Goal: Information Seeking & Learning: Learn about a topic

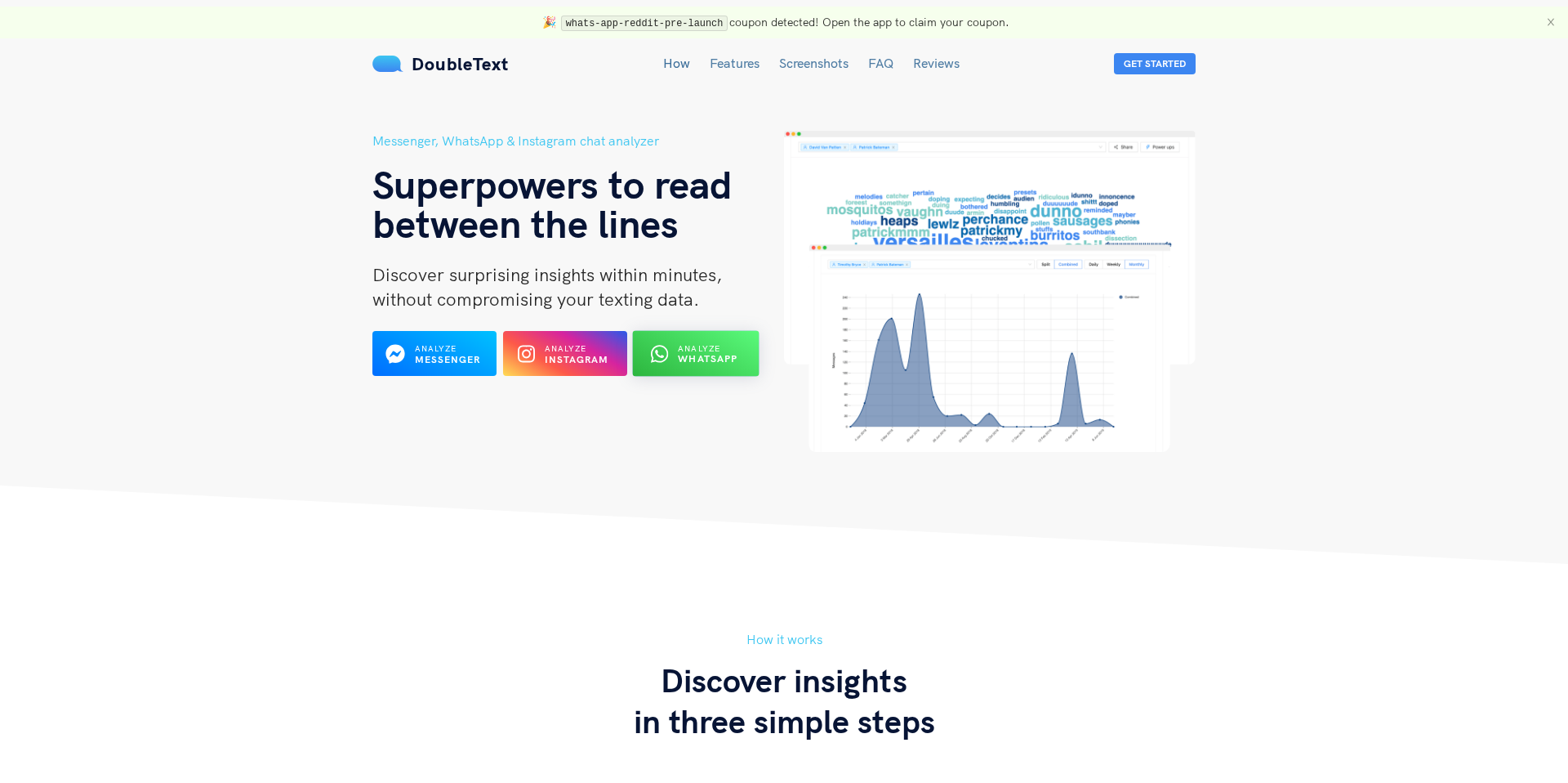
click at [704, 357] on b "WhatsApp" at bounding box center [707, 359] width 60 height 13
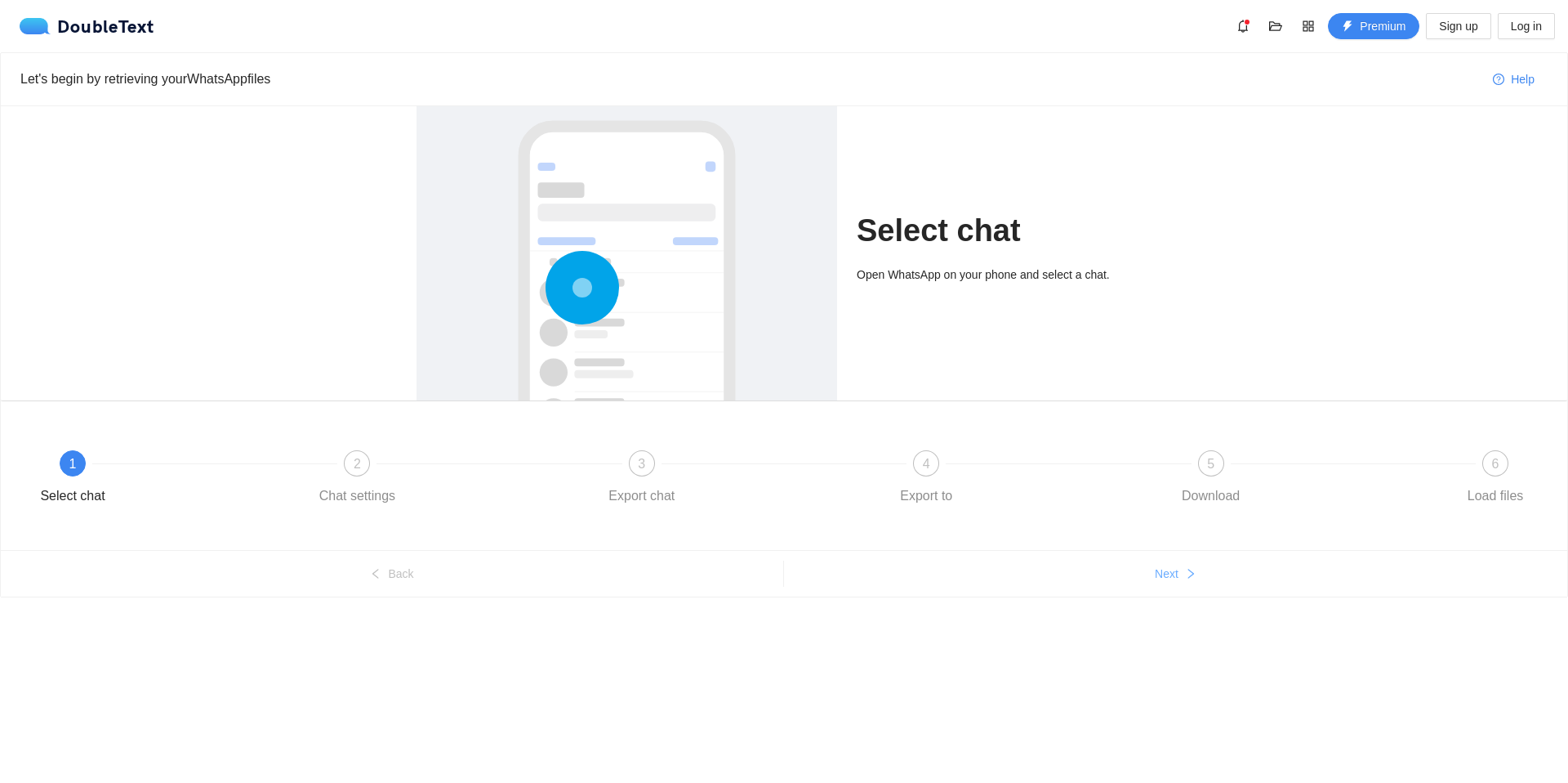
click at [1177, 570] on span "Next" at bounding box center [1166, 574] width 23 height 18
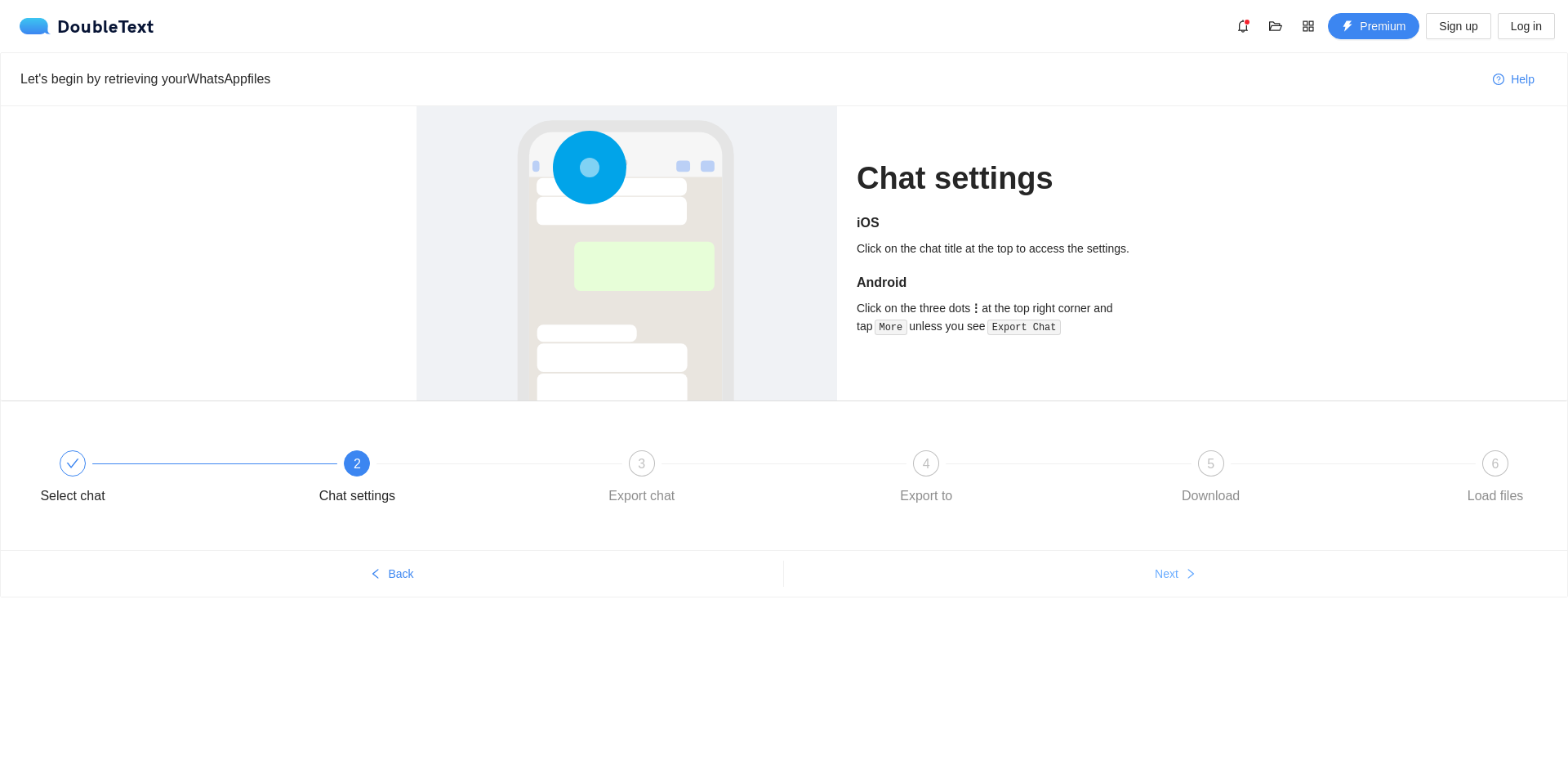
click at [1177, 570] on span "Next" at bounding box center [1166, 574] width 23 height 18
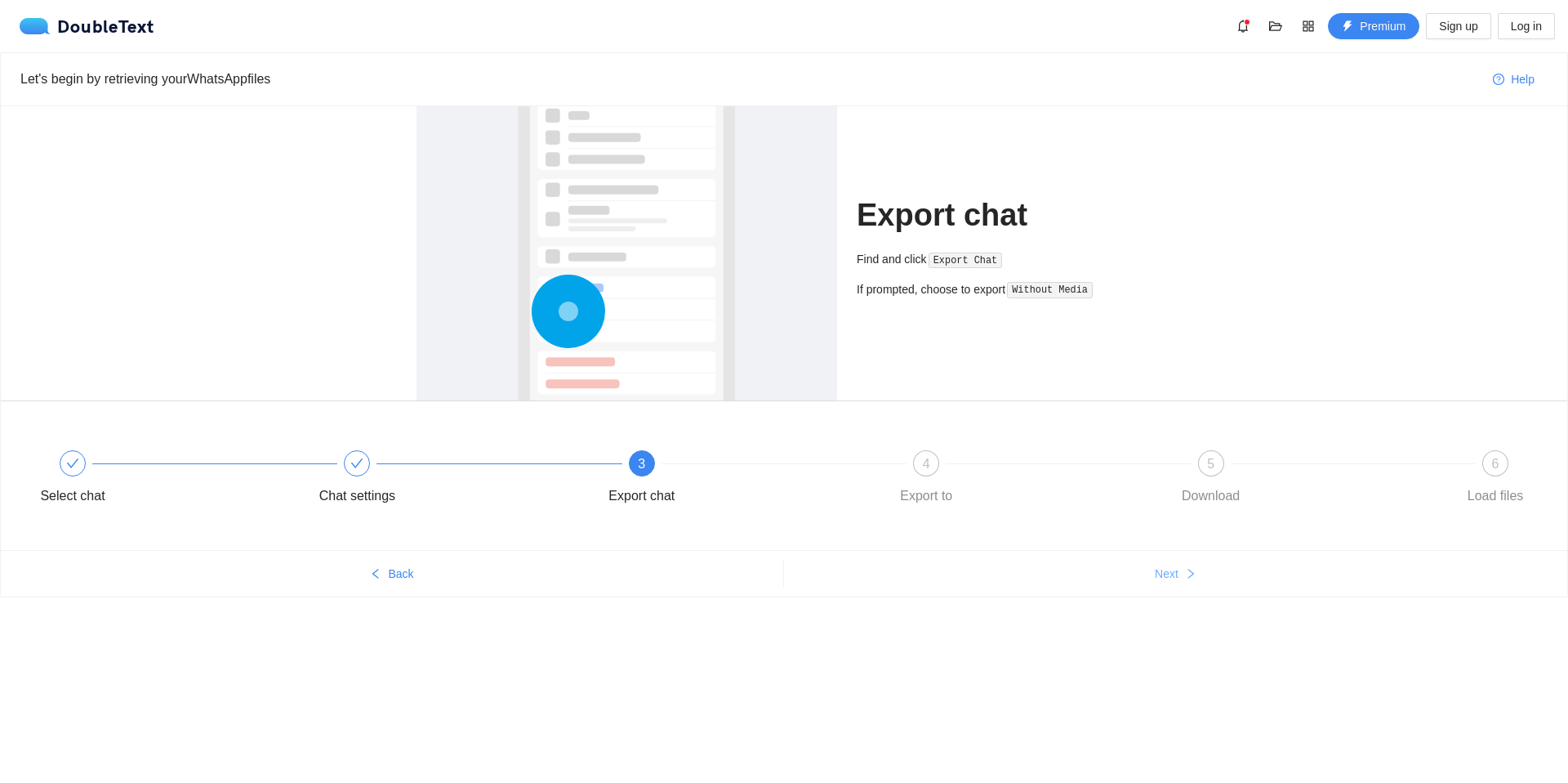
click at [1177, 570] on span "Next" at bounding box center [1166, 574] width 23 height 18
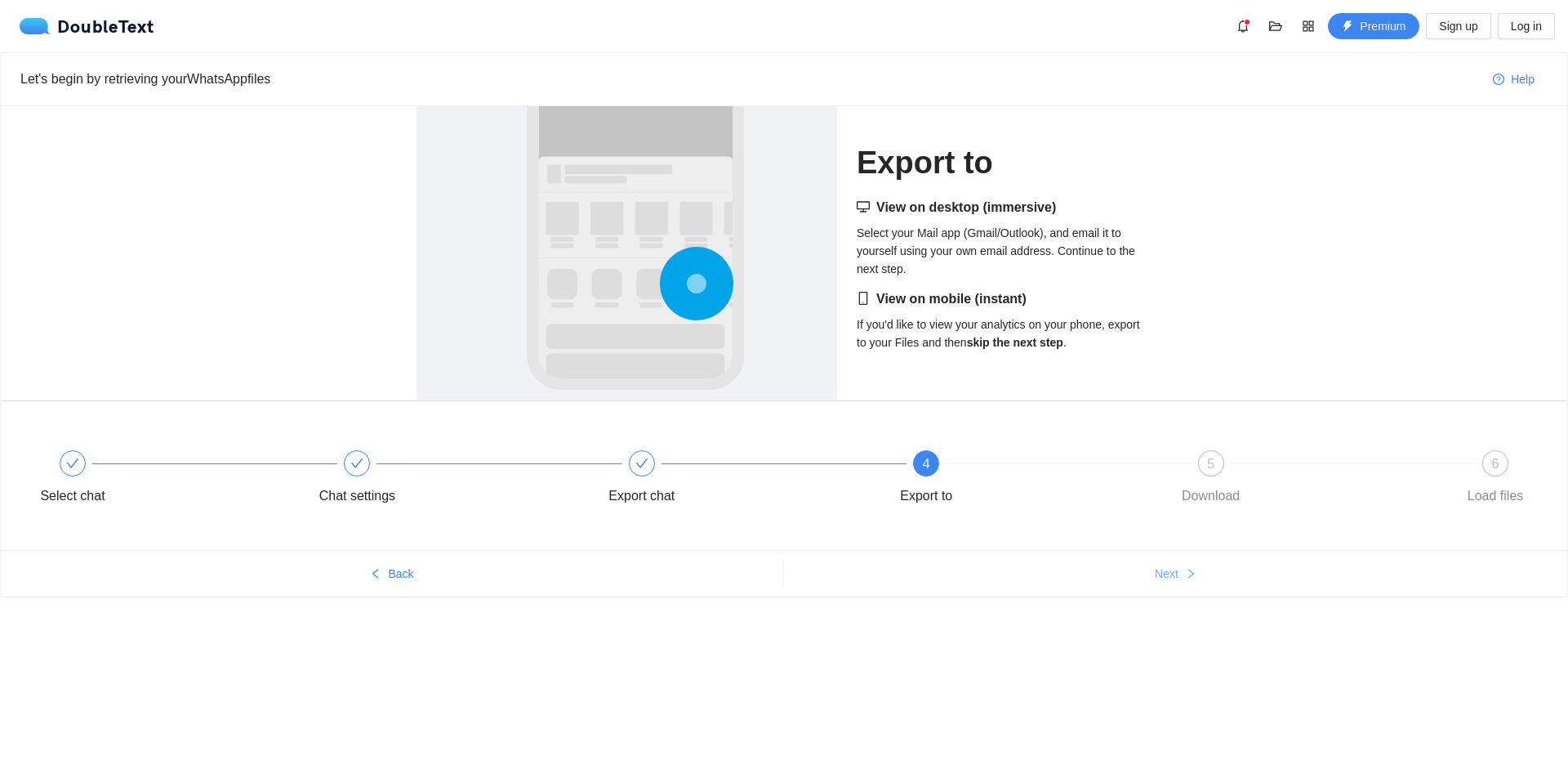
click at [1177, 570] on span "Next" at bounding box center [1166, 574] width 23 height 18
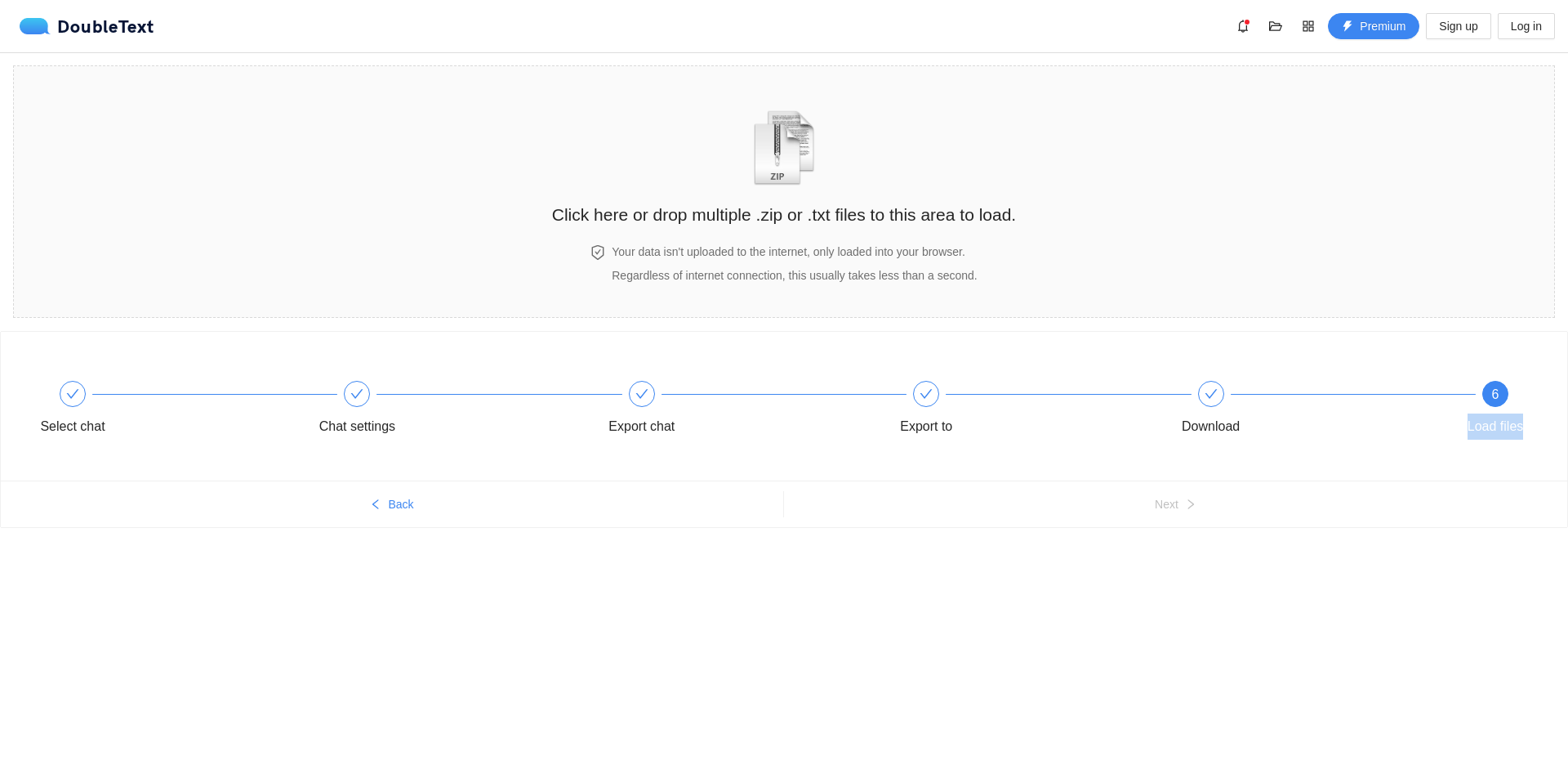
click at [1177, 570] on div "Select chat Chat settings Export chat Export to Download 6 Load files Back Next" at bounding box center [784, 460] width 1568 height 260
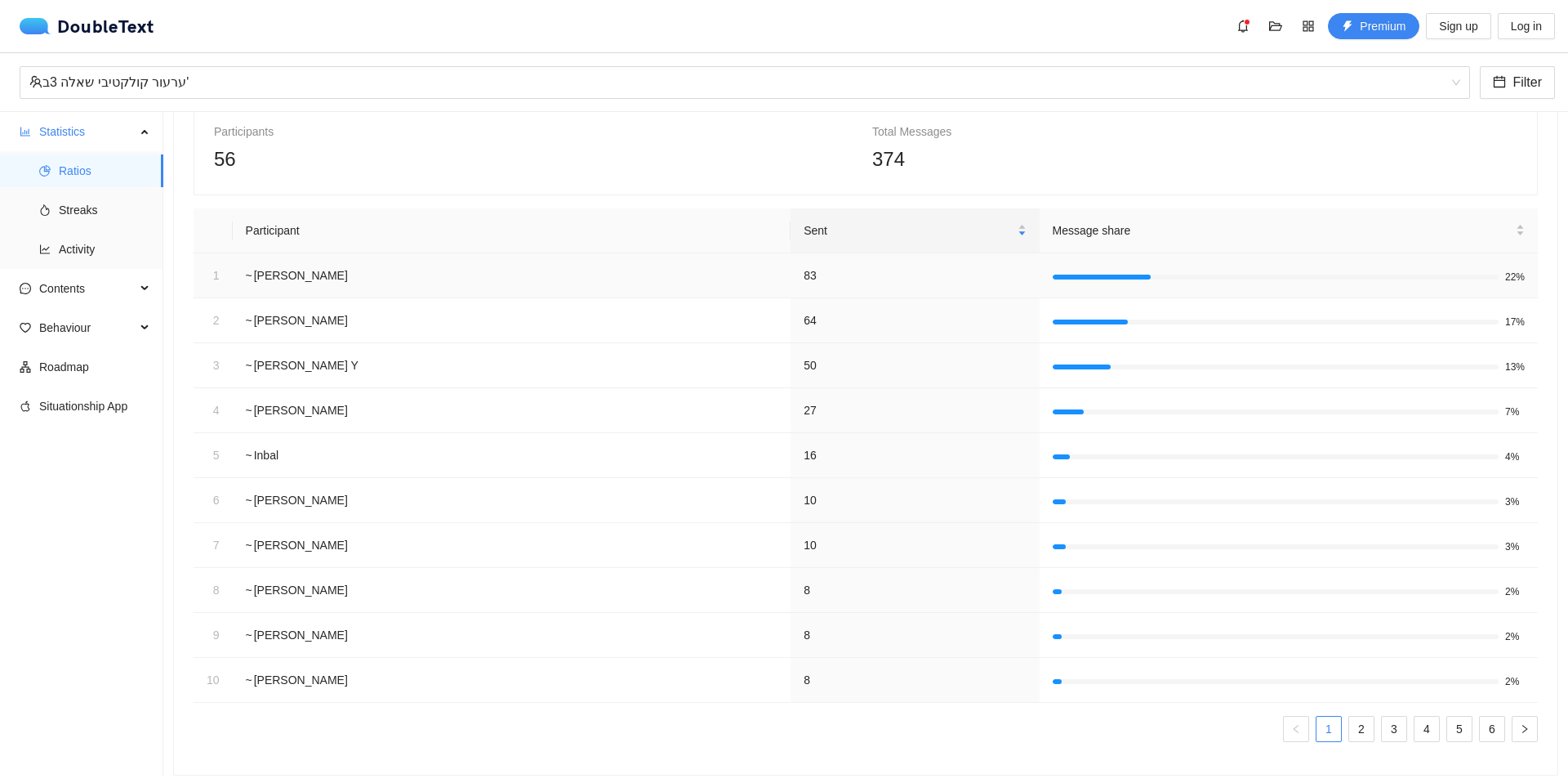
scroll to position [102, 0]
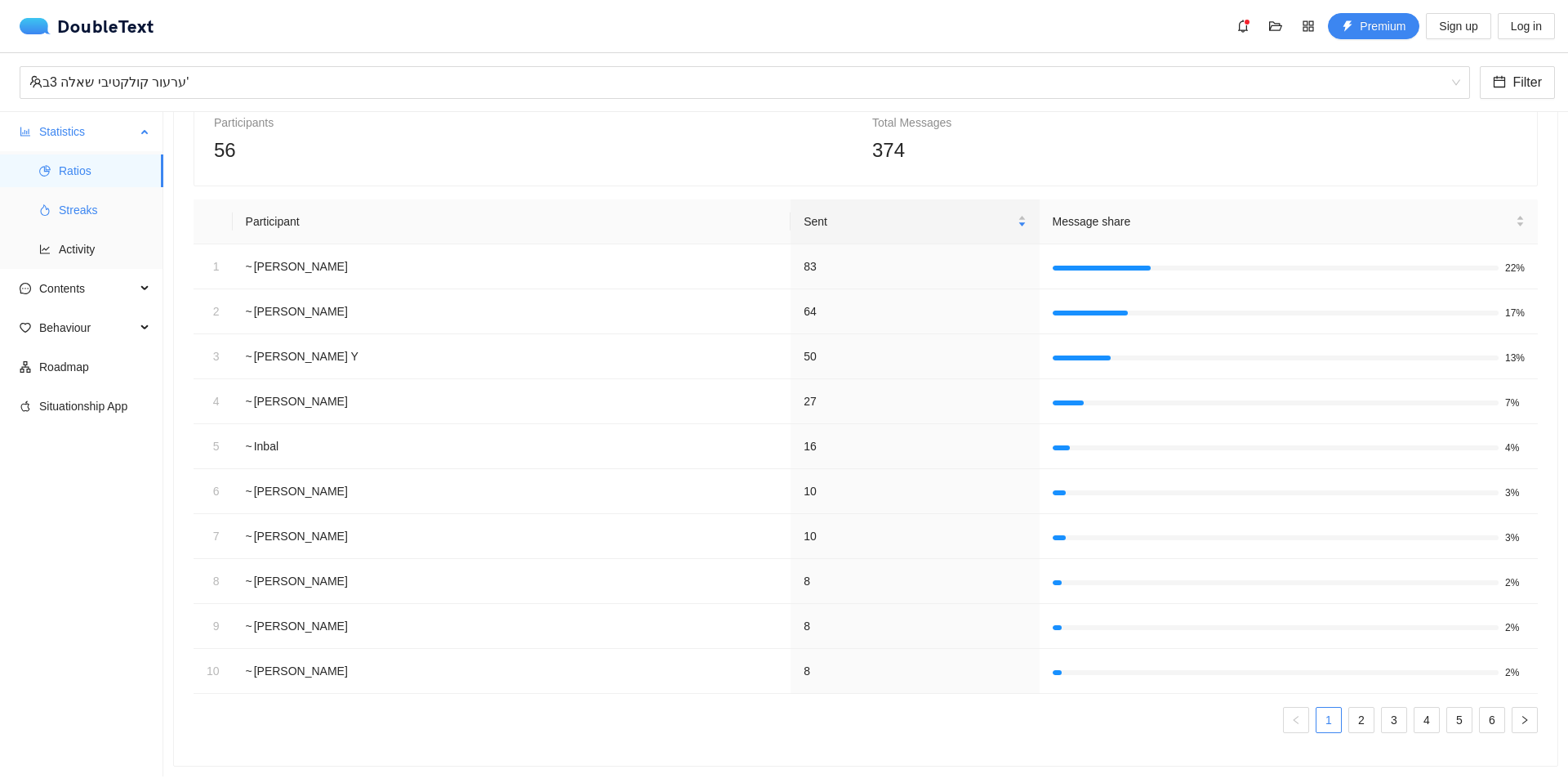
click at [94, 209] on span "Streaks" at bounding box center [105, 209] width 92 height 32
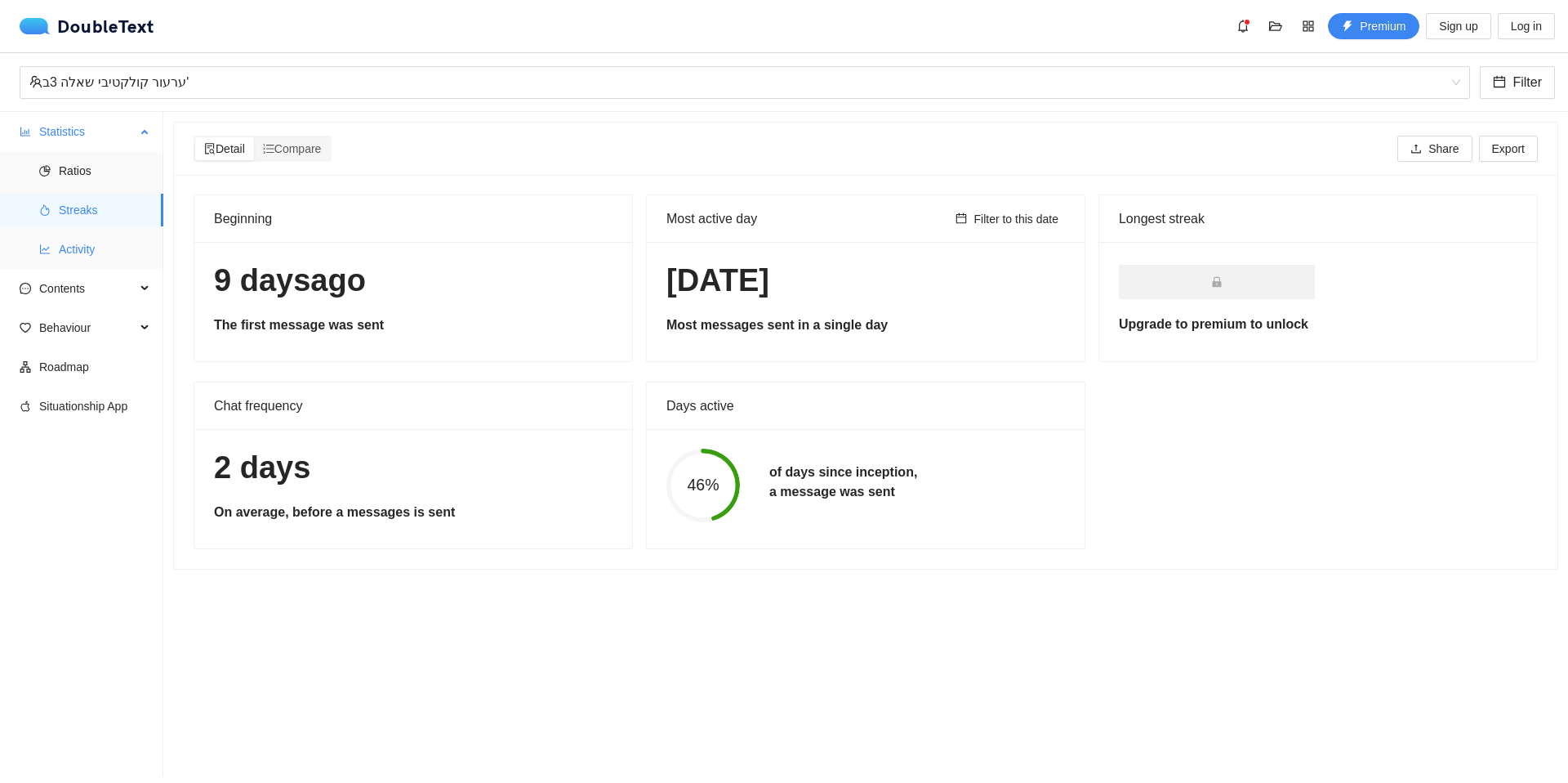
click at [93, 239] on span "Activity" at bounding box center [105, 248] width 92 height 32
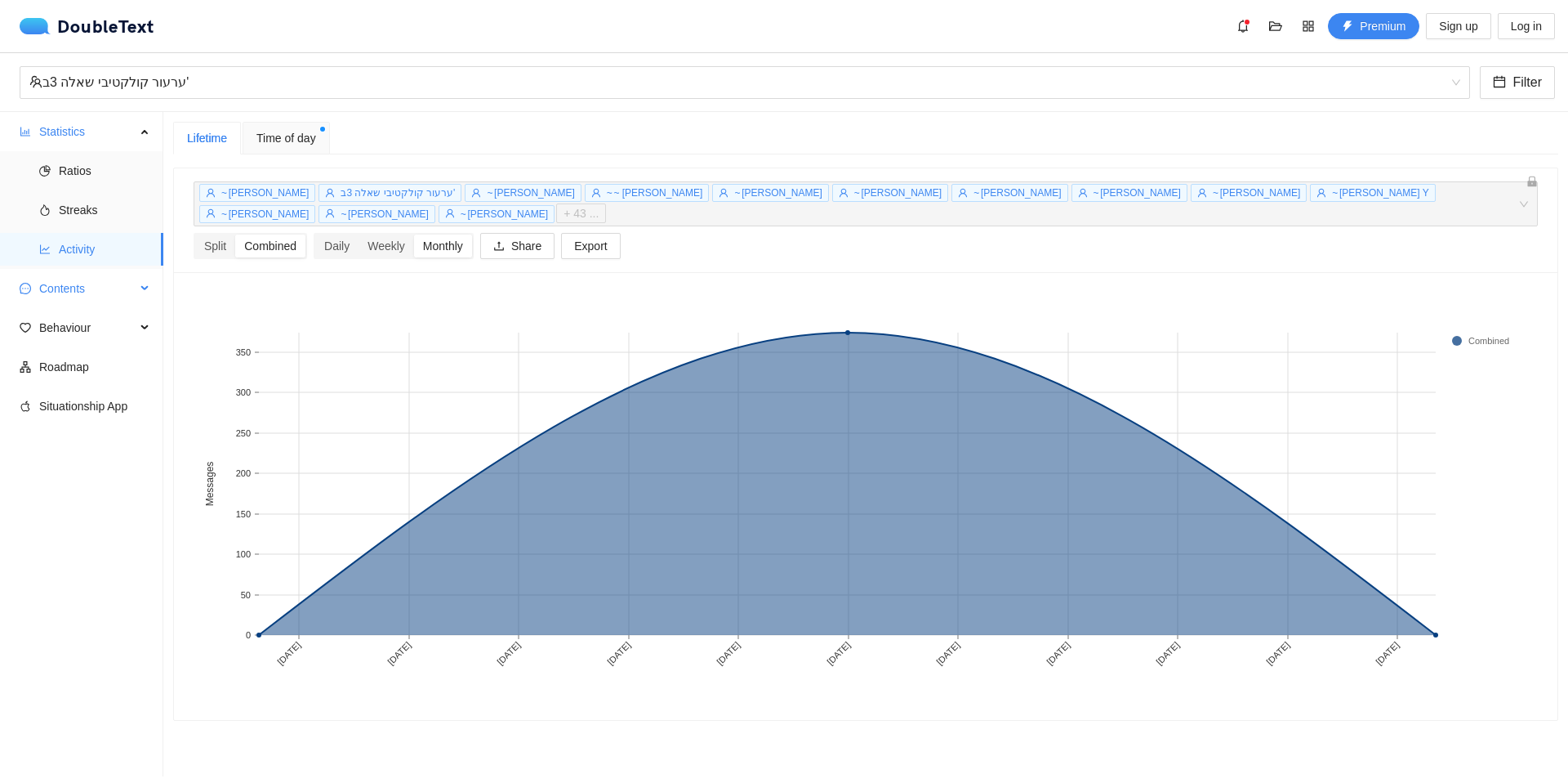
click at [103, 284] on span "Contents" at bounding box center [87, 287] width 97 height 32
click at [101, 329] on span "Word Cloud" at bounding box center [105, 326] width 92 height 32
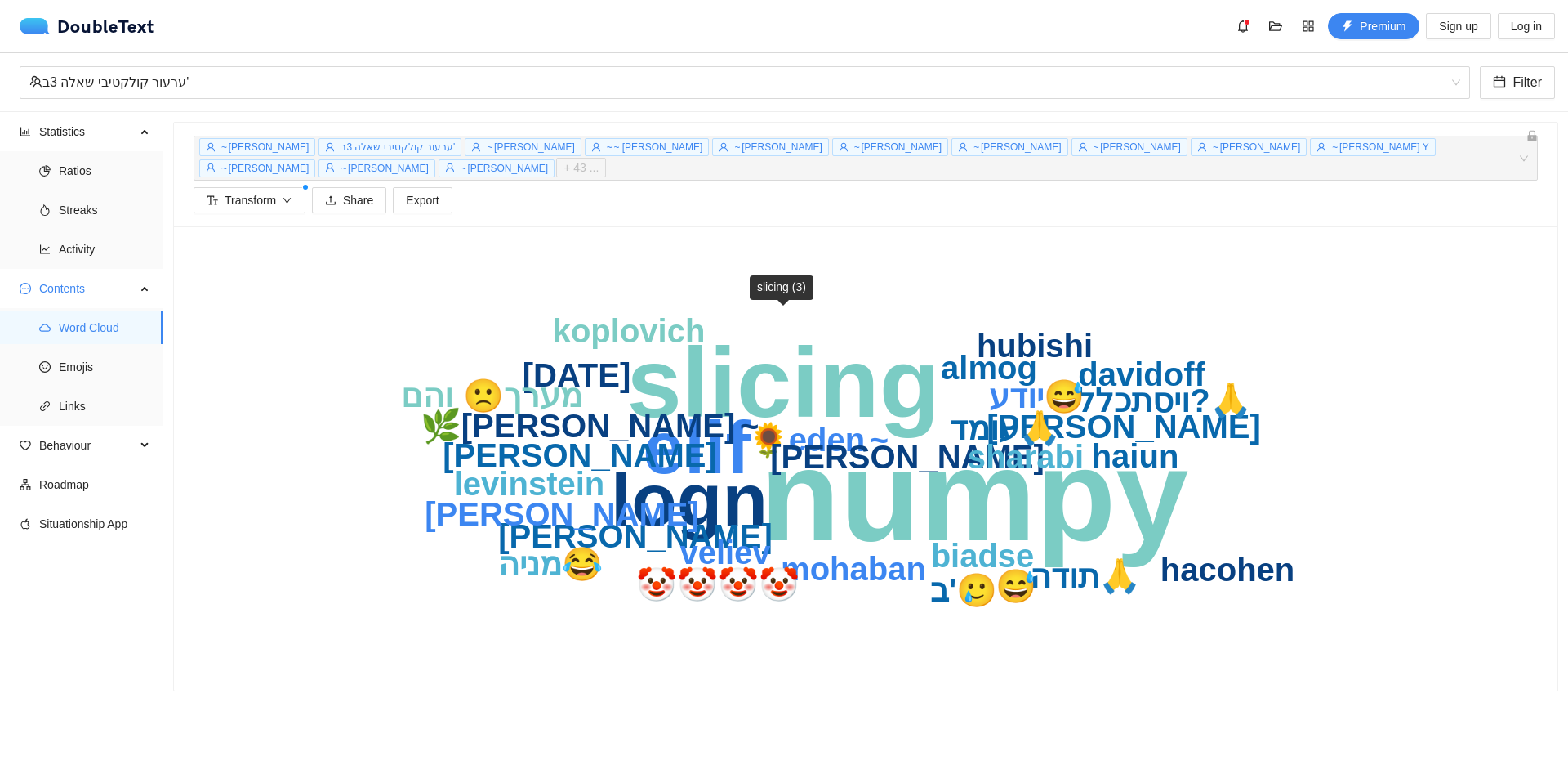
click at [778, 368] on text "slicing" at bounding box center [783, 382] width 313 height 111
drag, startPoint x: 827, startPoint y: 401, endPoint x: 702, endPoint y: 374, distance: 127.9
click at [703, 374] on text "slicing" at bounding box center [783, 382] width 313 height 111
click at [915, 448] on text "[PERSON_NAME]" at bounding box center [907, 457] width 275 height 36
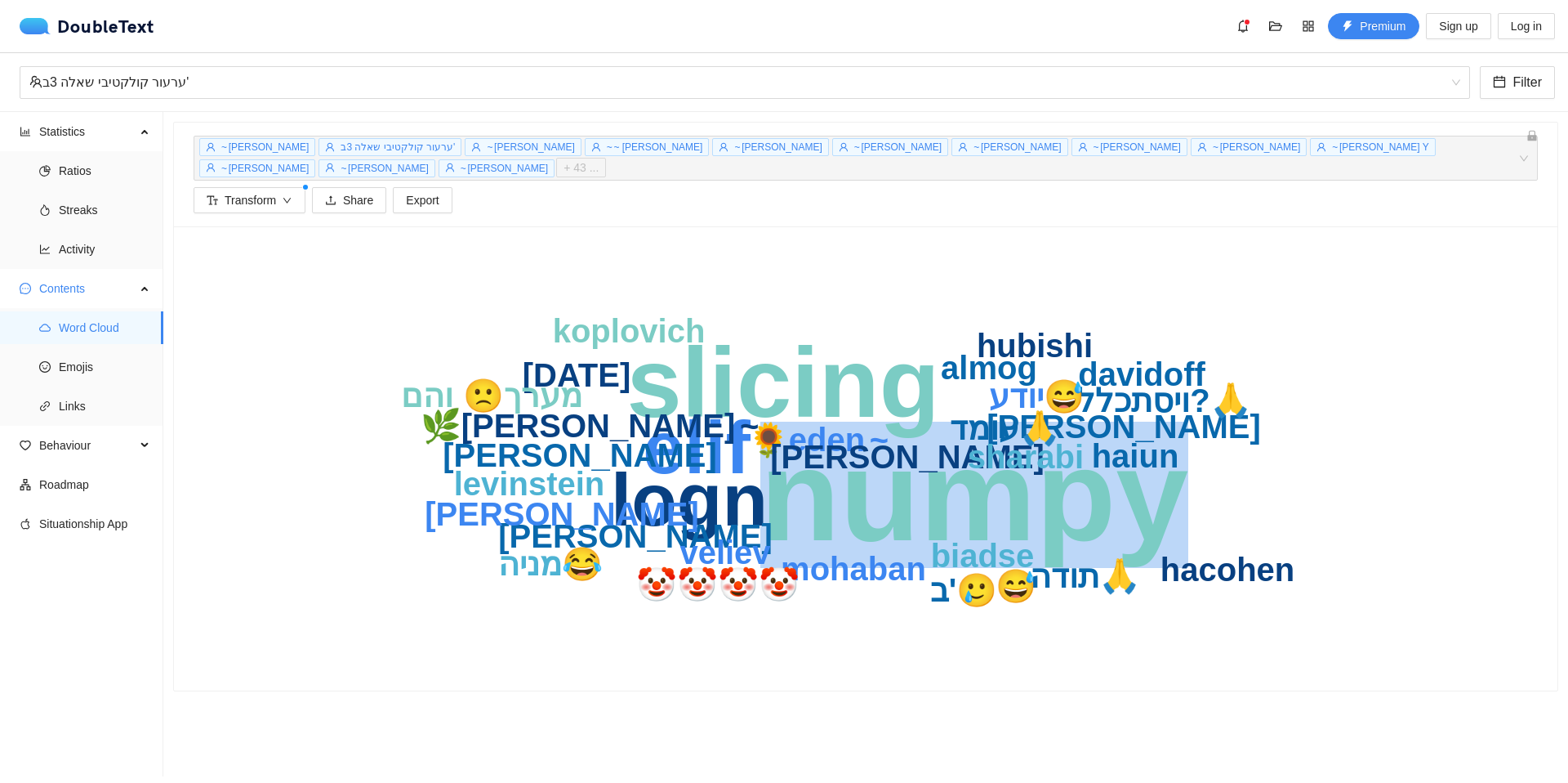
drag, startPoint x: 1157, startPoint y: 493, endPoint x: 776, endPoint y: 485, distance: 381.1
click at [776, 484] on text "numpy" at bounding box center [974, 495] width 428 height 147
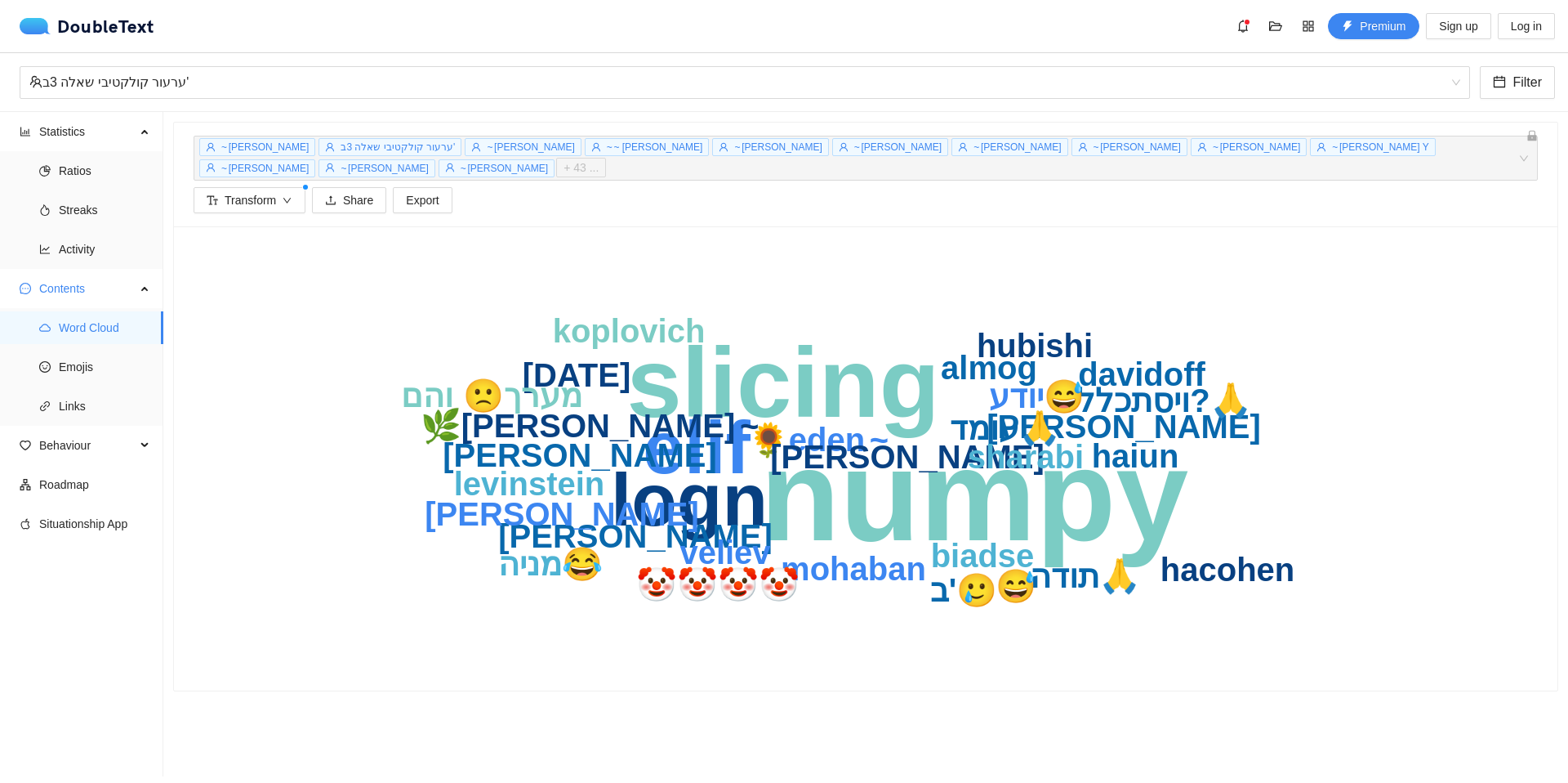
click at [728, 470] on text "logn" at bounding box center [689, 500] width 156 height 82
click at [255, 192] on span "Transform" at bounding box center [250, 200] width 52 height 18
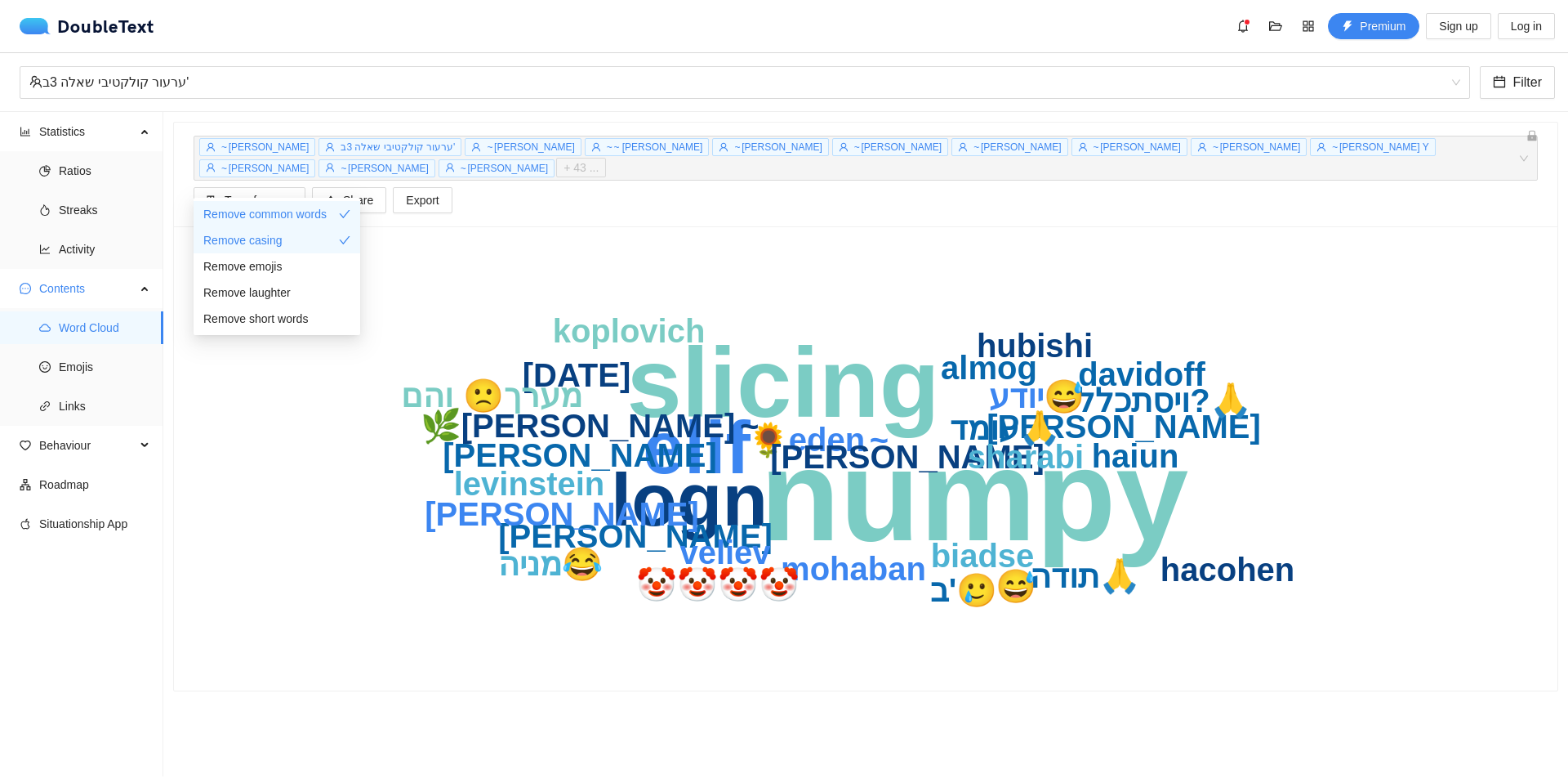
drag, startPoint x: 286, startPoint y: 481, endPoint x: 235, endPoint y: 465, distance: 53.5
click at [286, 482] on div "numpy slicing elif logn biadse [PERSON_NAME] ‫‏~ eden🌻 hubishi [PERSON_NAME] sh…" at bounding box center [866, 458] width 1344 height 425
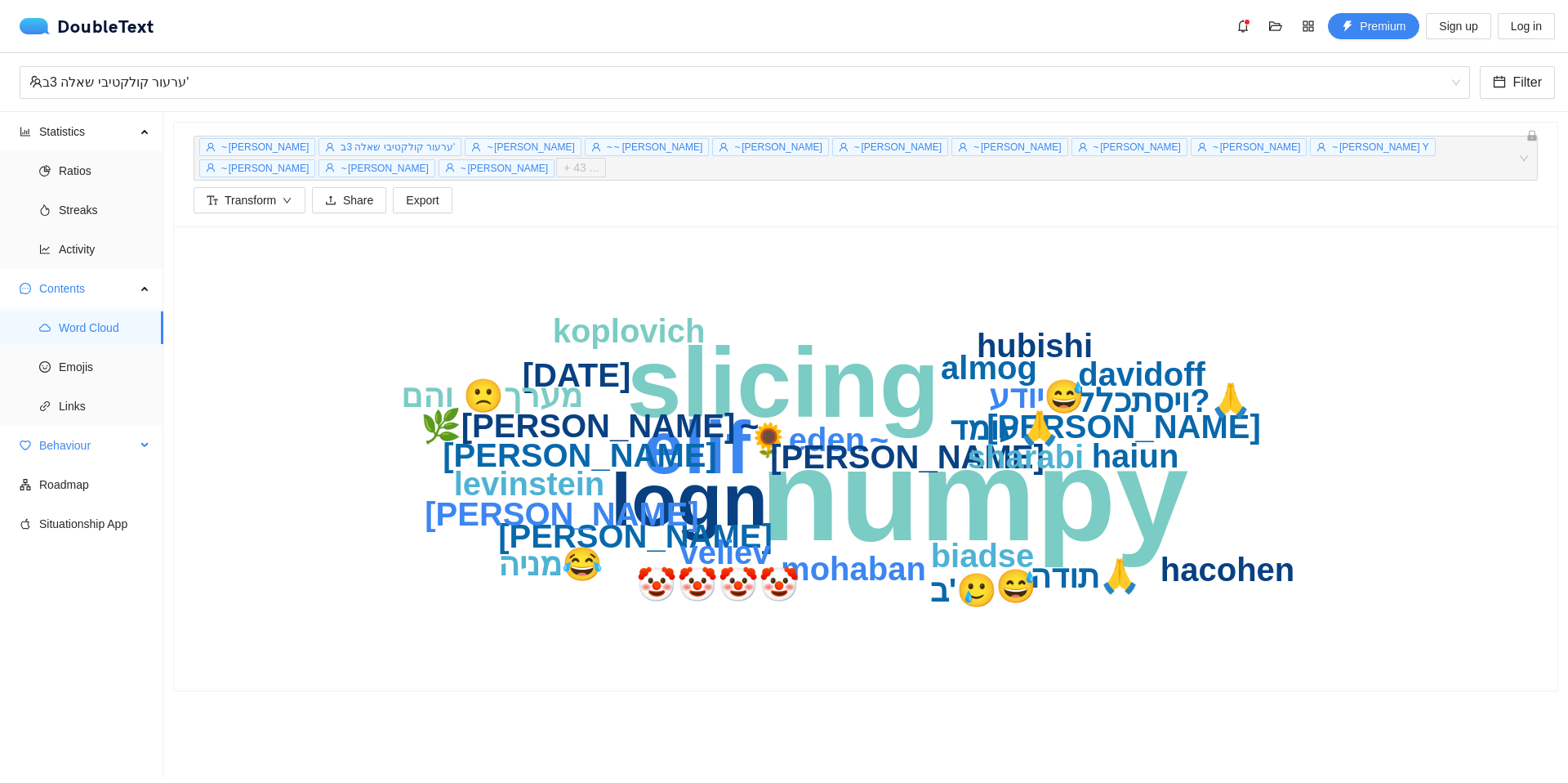
click at [95, 449] on span "Behaviour" at bounding box center [87, 445] width 97 height 32
click at [85, 491] on span "Interactions" at bounding box center [105, 484] width 92 height 32
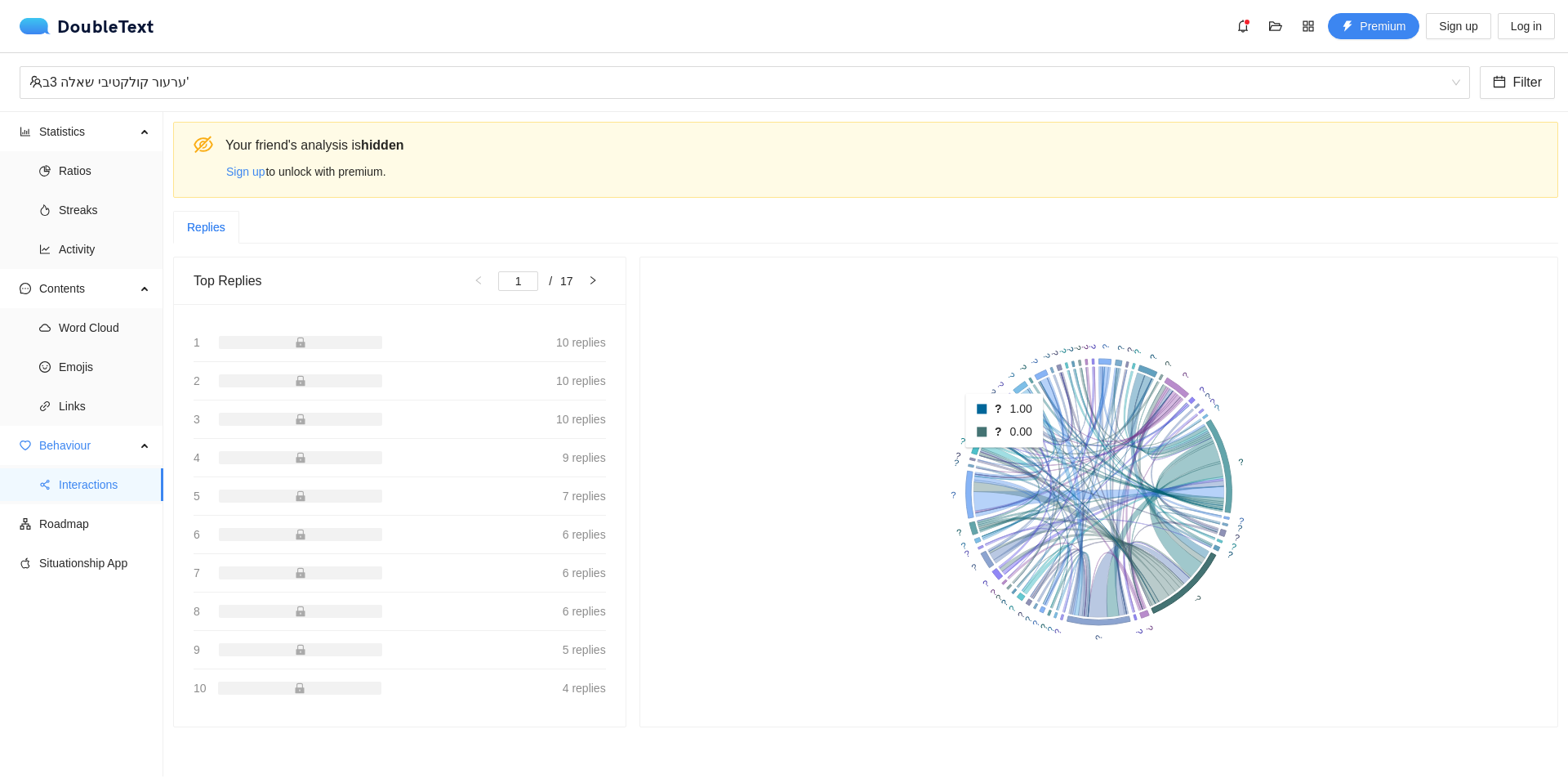
drag, startPoint x: 1028, startPoint y: 459, endPoint x: 965, endPoint y: 423, distance: 72.6
click at [965, 423] on icon "? ? ? ? ? ? ? ? ? ? ? ? ? ? ? ? ? ? ? ? ? ? ? ? ? ? ? ? ? ? ? ? ? ? ? ? ? ? ? ?…" at bounding box center [1098, 492] width 877 height 430
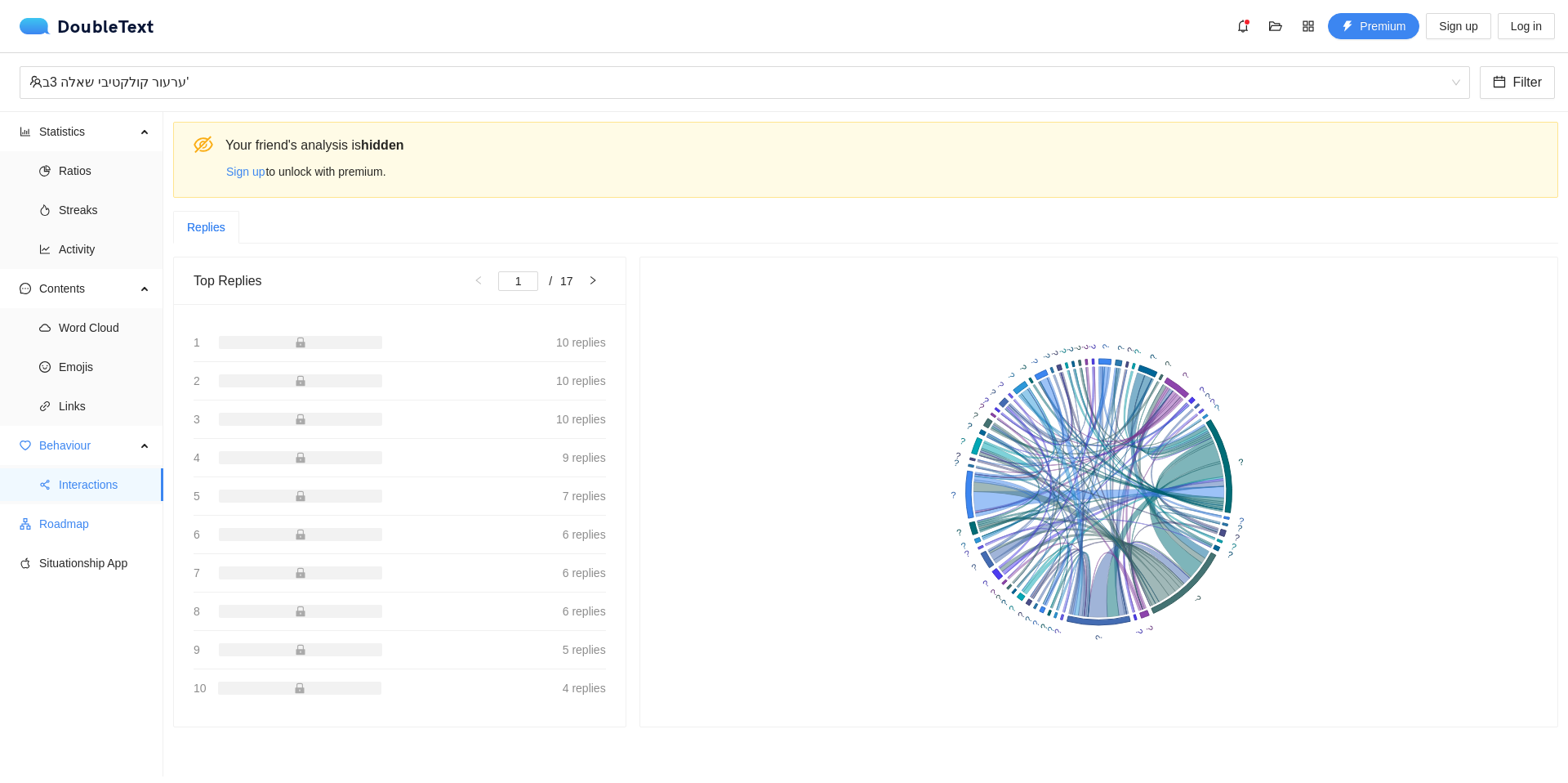
click at [53, 530] on span "Roadmap" at bounding box center [95, 523] width 111 height 32
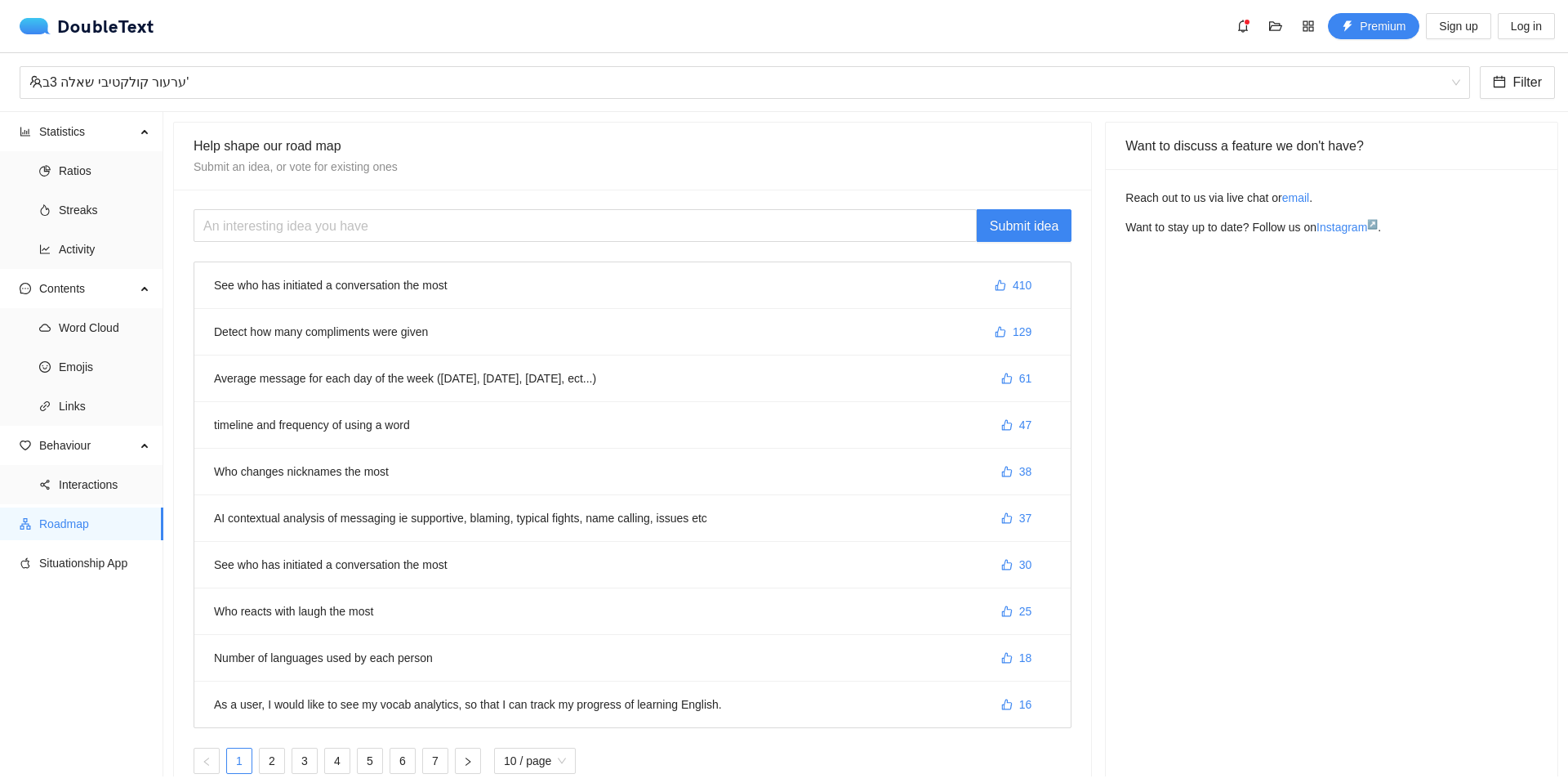
click at [400, 278] on li "See who has initiated a conversation the most 410" at bounding box center [632, 285] width 876 height 47
click at [96, 127] on span "Statistics" at bounding box center [87, 131] width 97 height 32
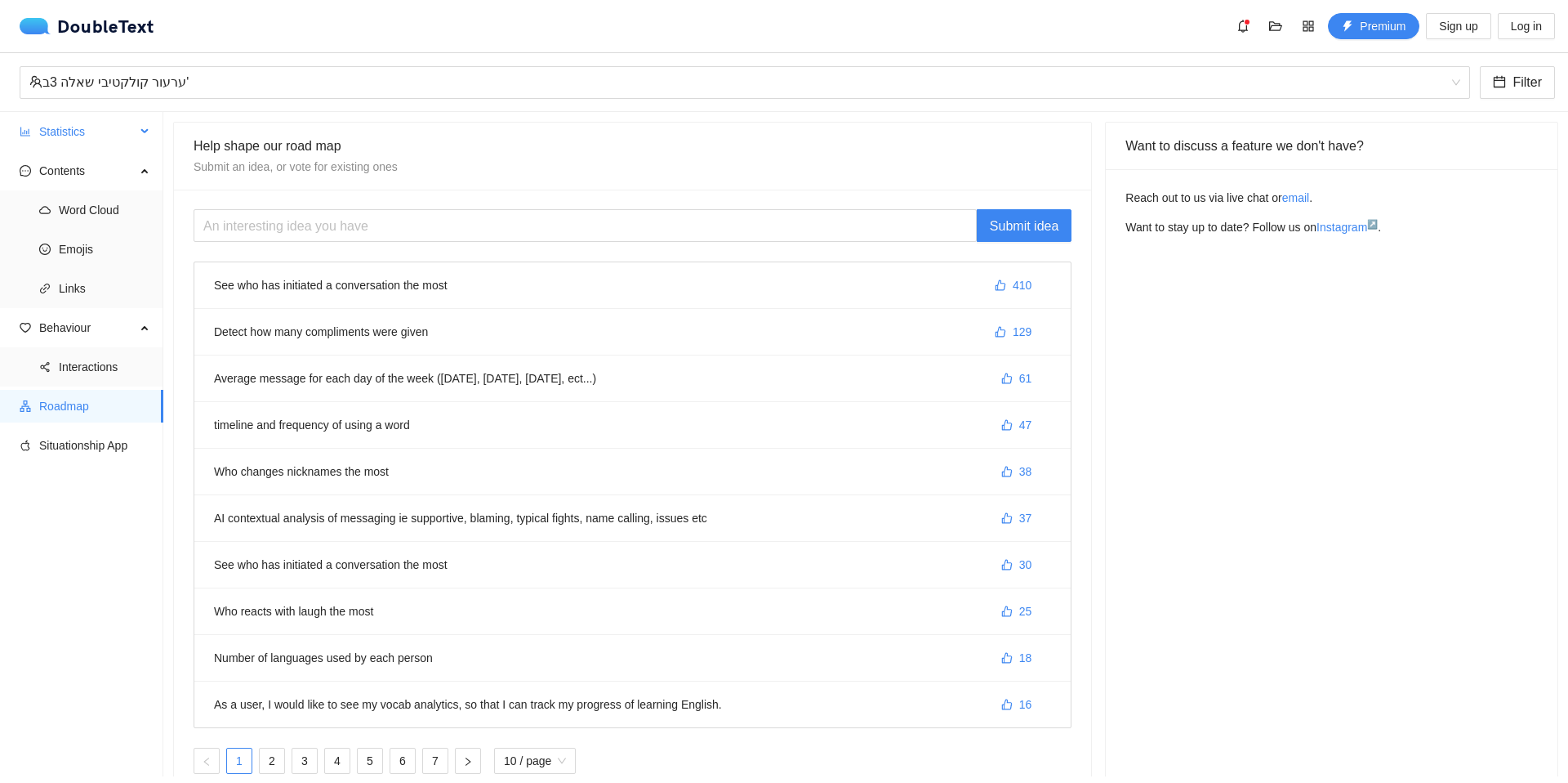
drag, startPoint x: 95, startPoint y: 127, endPoint x: 93, endPoint y: 136, distance: 9.2
click at [95, 127] on span "Statistics" at bounding box center [87, 131] width 97 height 32
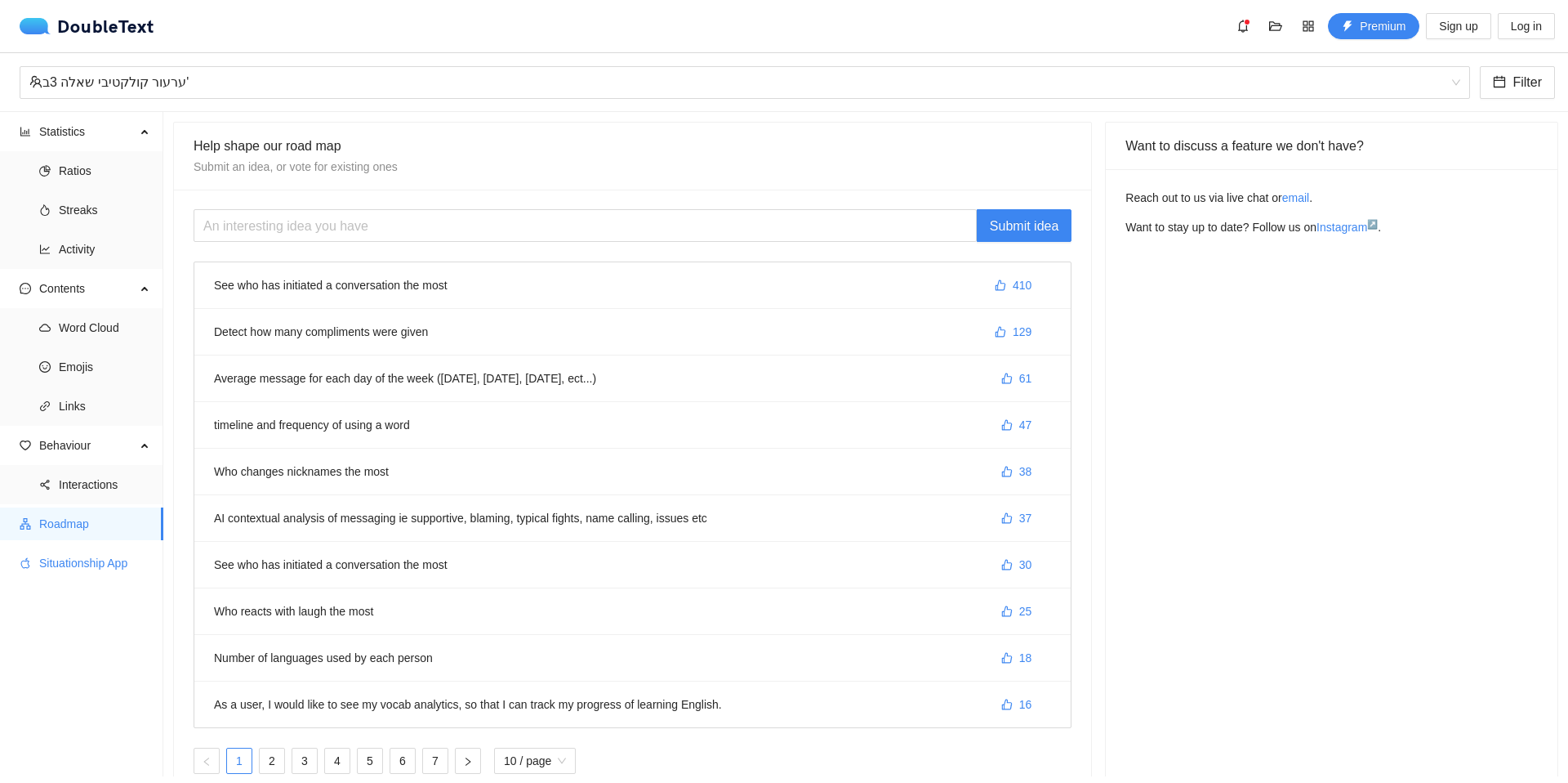
click at [89, 564] on span "Situationship App" at bounding box center [95, 562] width 111 height 32
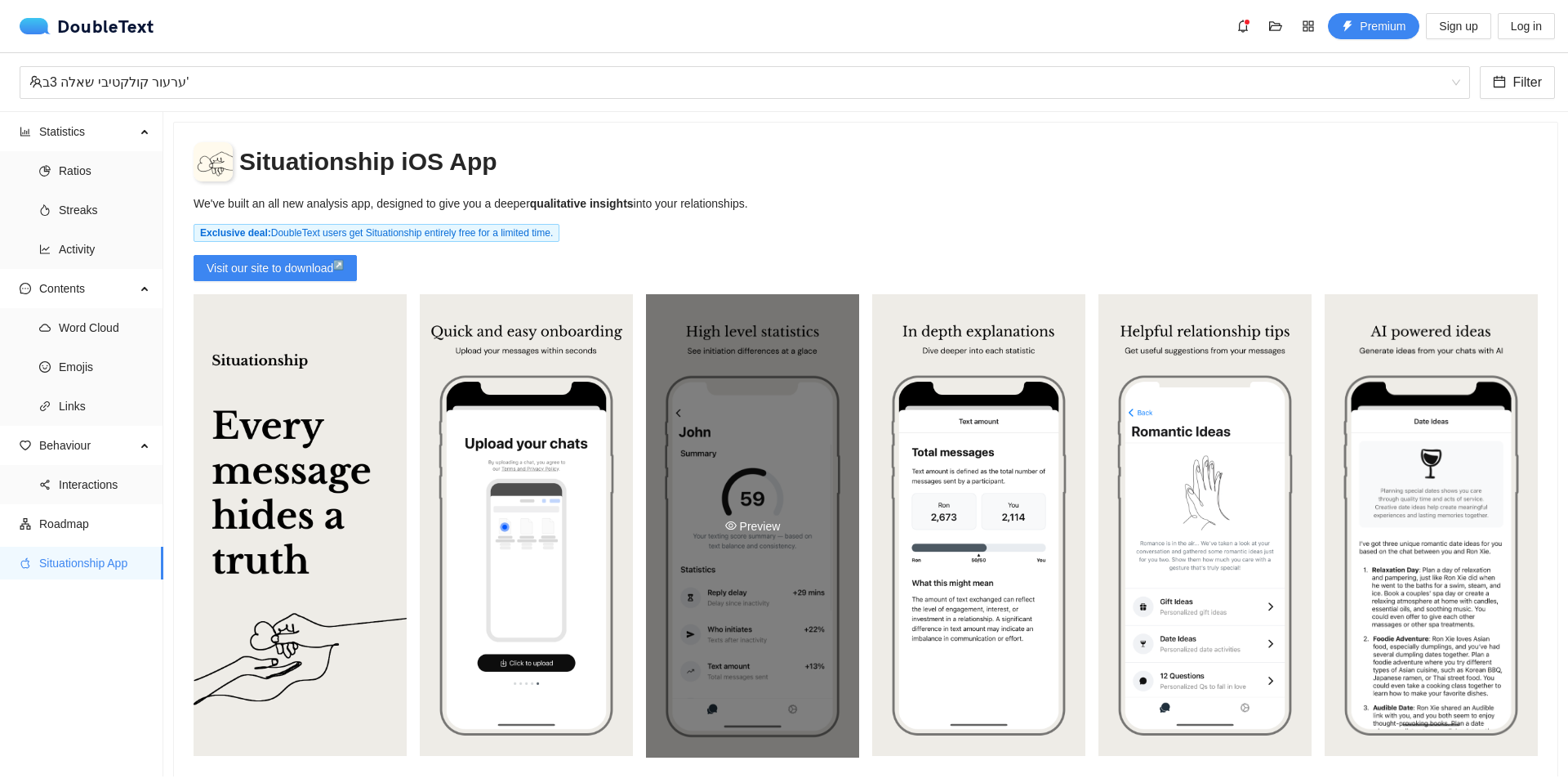
scroll to position [12, 0]
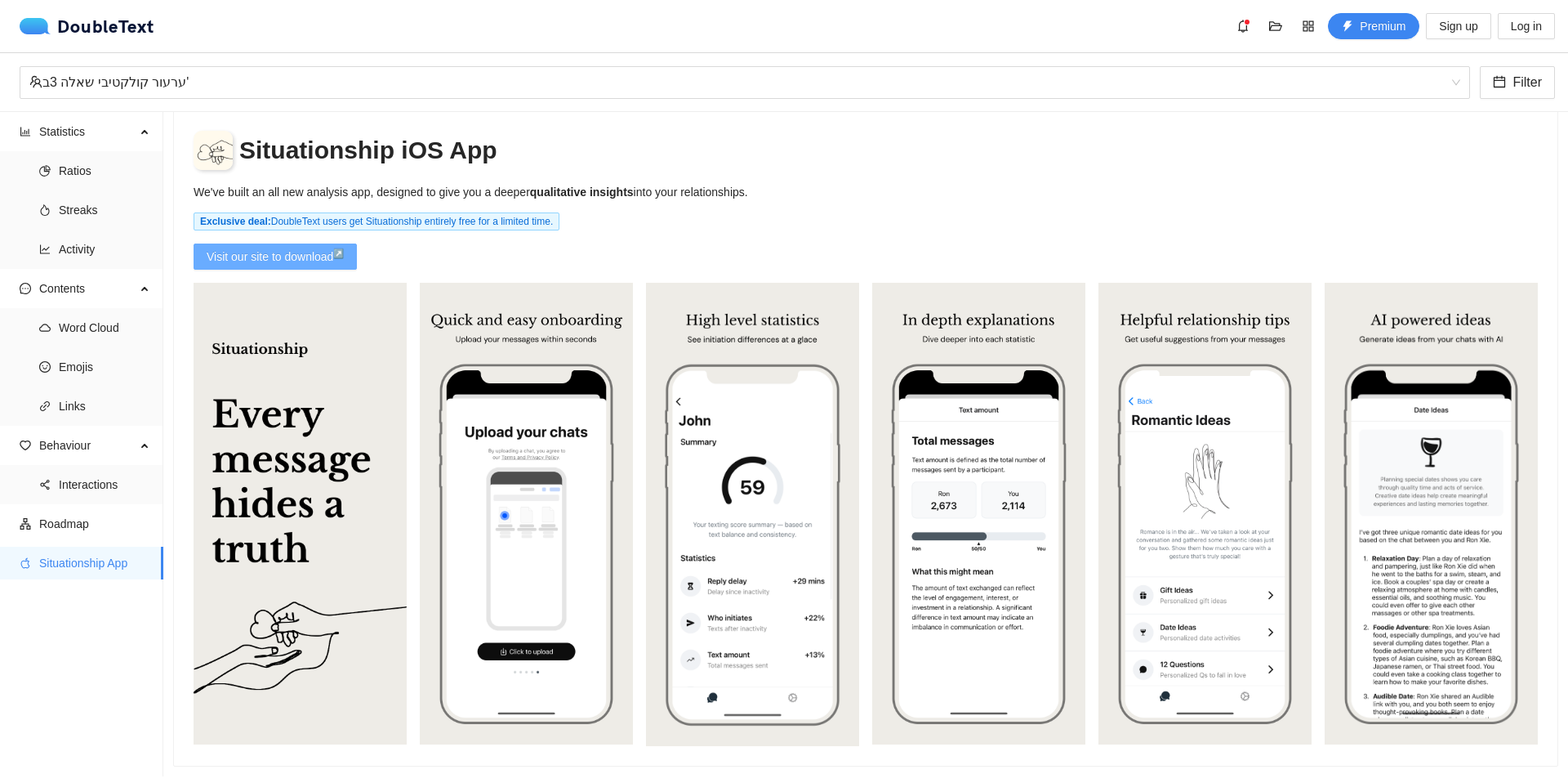
click at [329, 261] on span "Visit our site to download" at bounding box center [270, 256] width 127 height 18
